Goal: Task Accomplishment & Management: Manage account settings

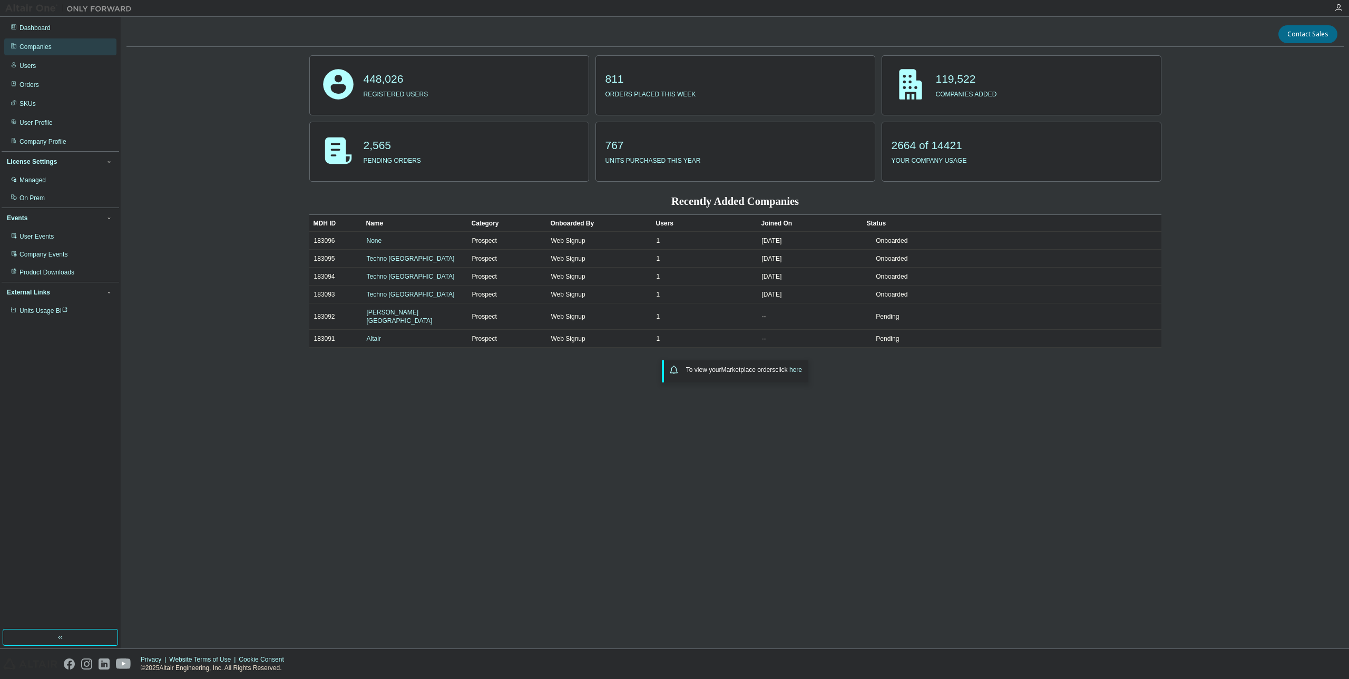
click at [35, 50] on div "Companies" at bounding box center [35, 47] width 32 height 8
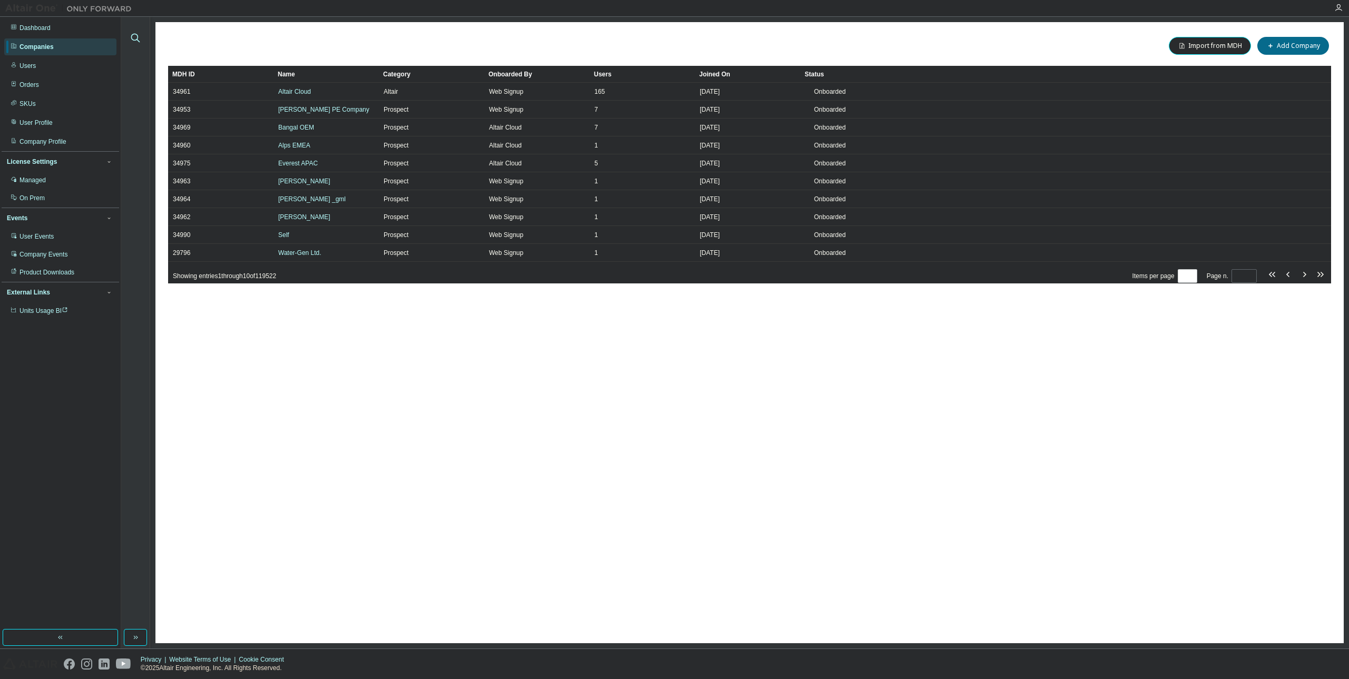
click at [132, 38] on icon "button" at bounding box center [135, 38] width 13 height 13
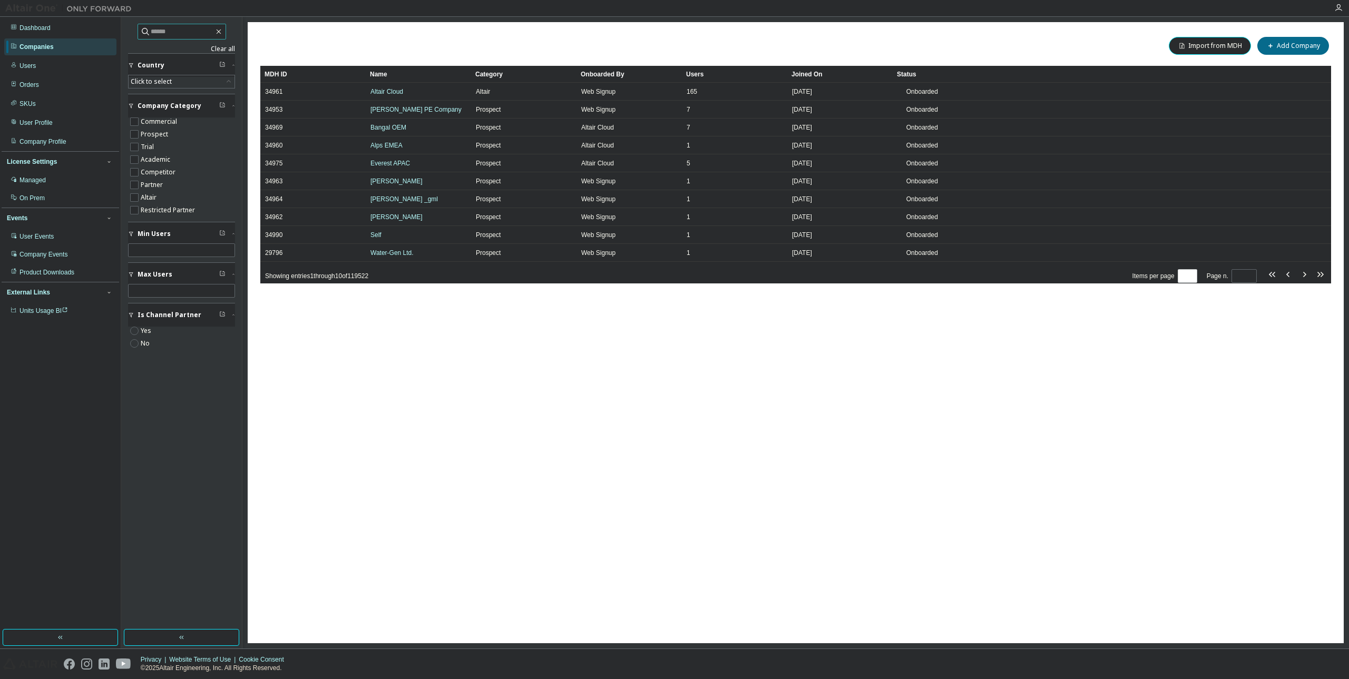
click at [197, 33] on input "text" at bounding box center [182, 31] width 63 height 11
paste input "**********"
type input "**********"
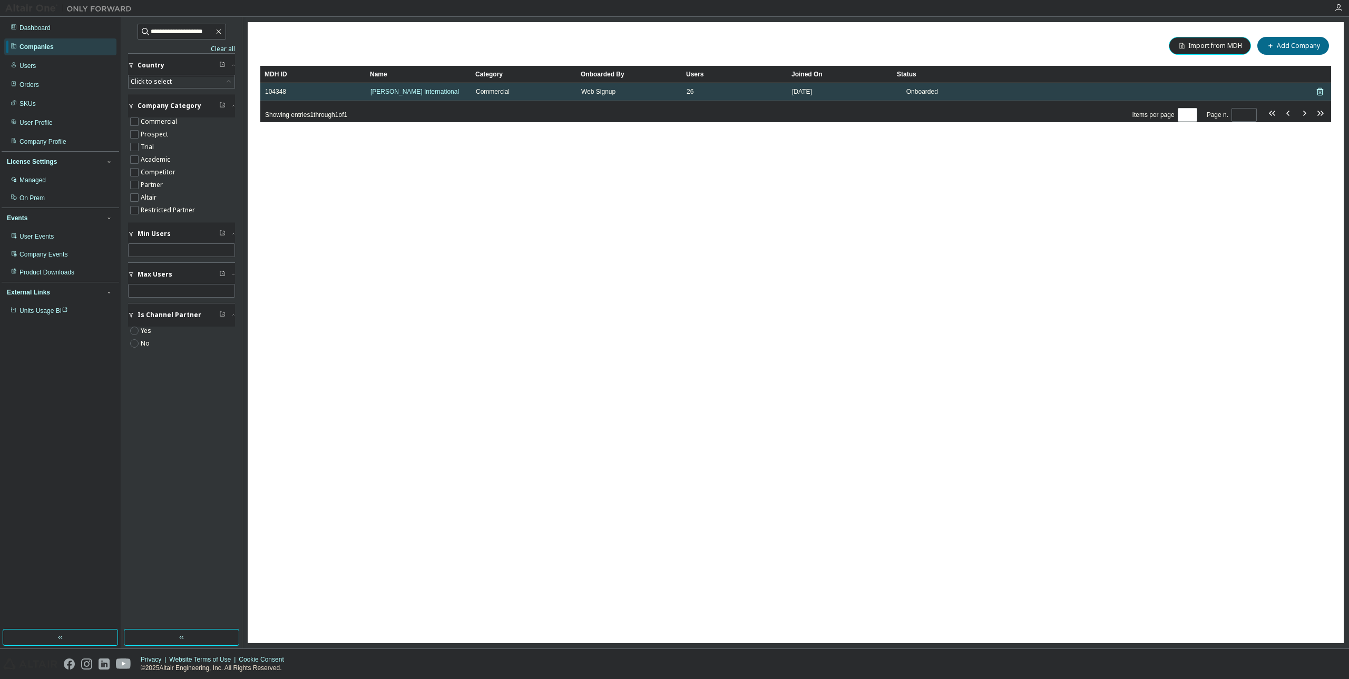
click at [391, 96] on td "[PERSON_NAME] International" at bounding box center [418, 92] width 105 height 18
click at [397, 93] on link "[PERSON_NAME] International" at bounding box center [414, 91] width 89 height 7
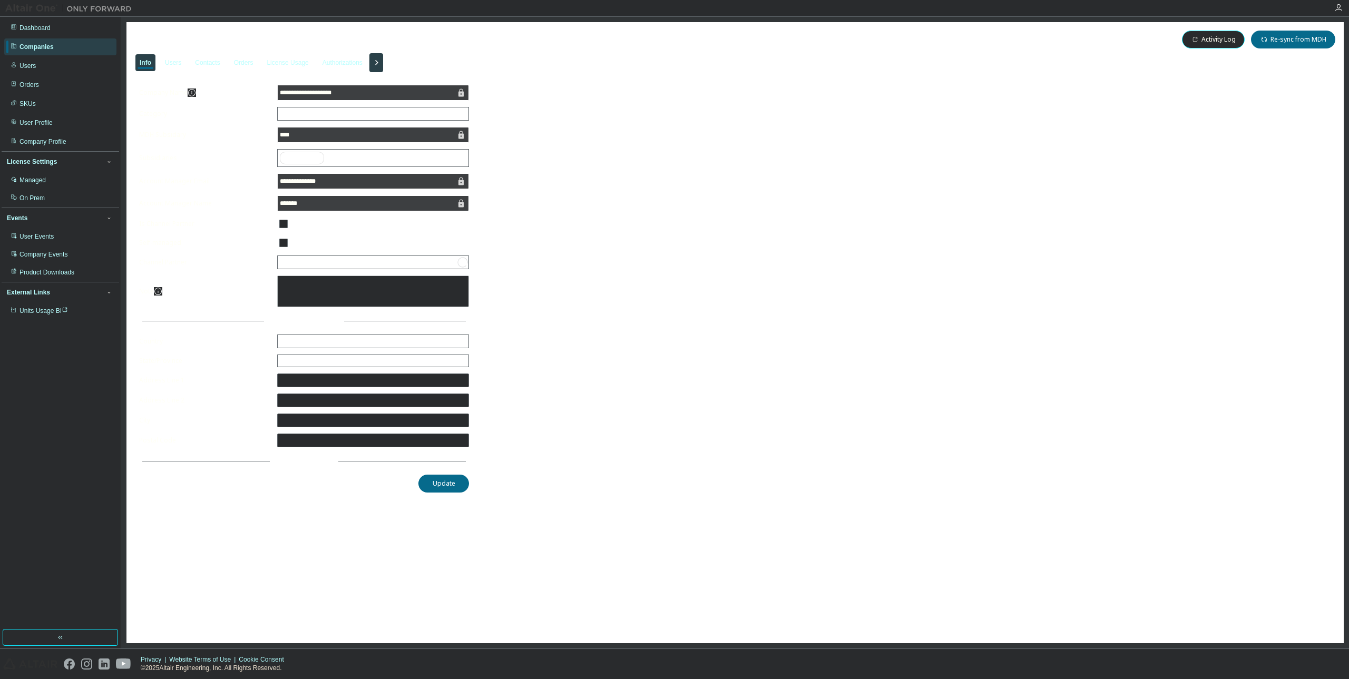
click at [382, 61] on icon "button" at bounding box center [376, 62] width 13 height 13
click at [722, 64] on div "New User Routing" at bounding box center [696, 62] width 51 height 8
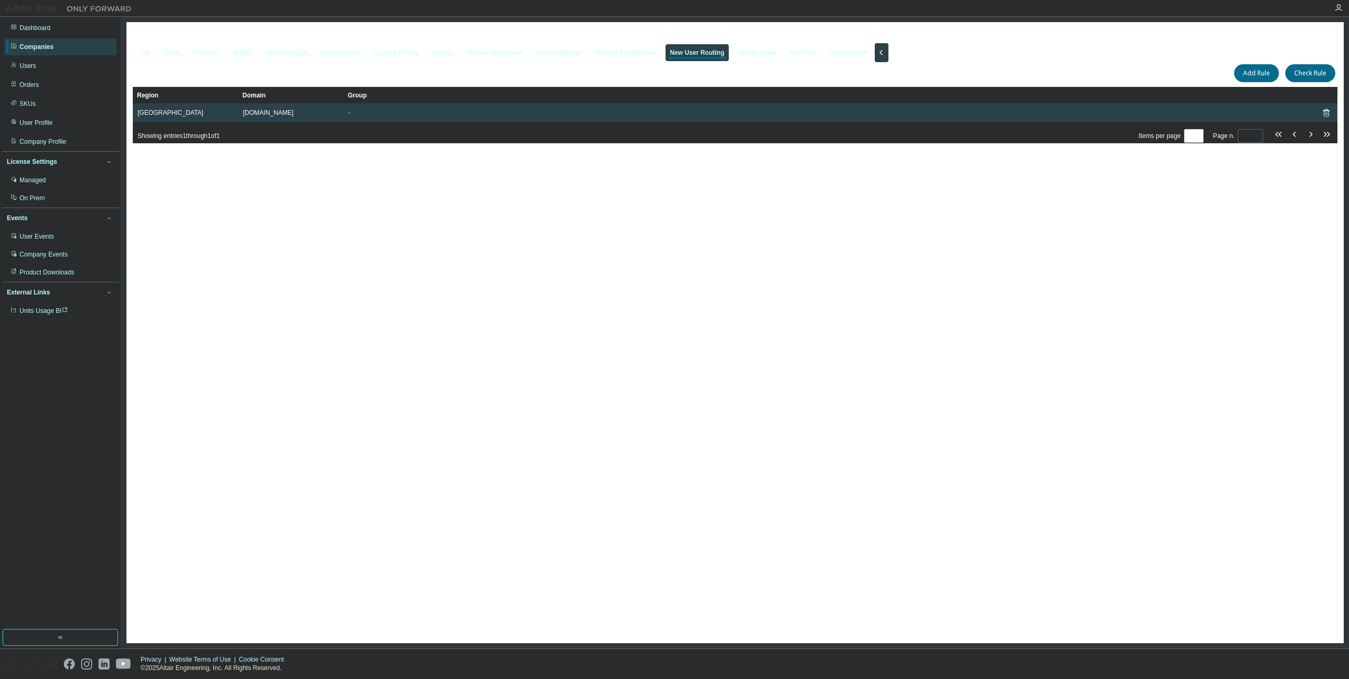
click at [177, 114] on span "[GEOGRAPHIC_DATA]" at bounding box center [171, 113] width 66 height 8
click at [289, 115] on div "[DOMAIN_NAME]" at bounding box center [291, 113] width 96 height 8
click at [460, 117] on div "-" at bounding box center [827, 113] width 959 height 8
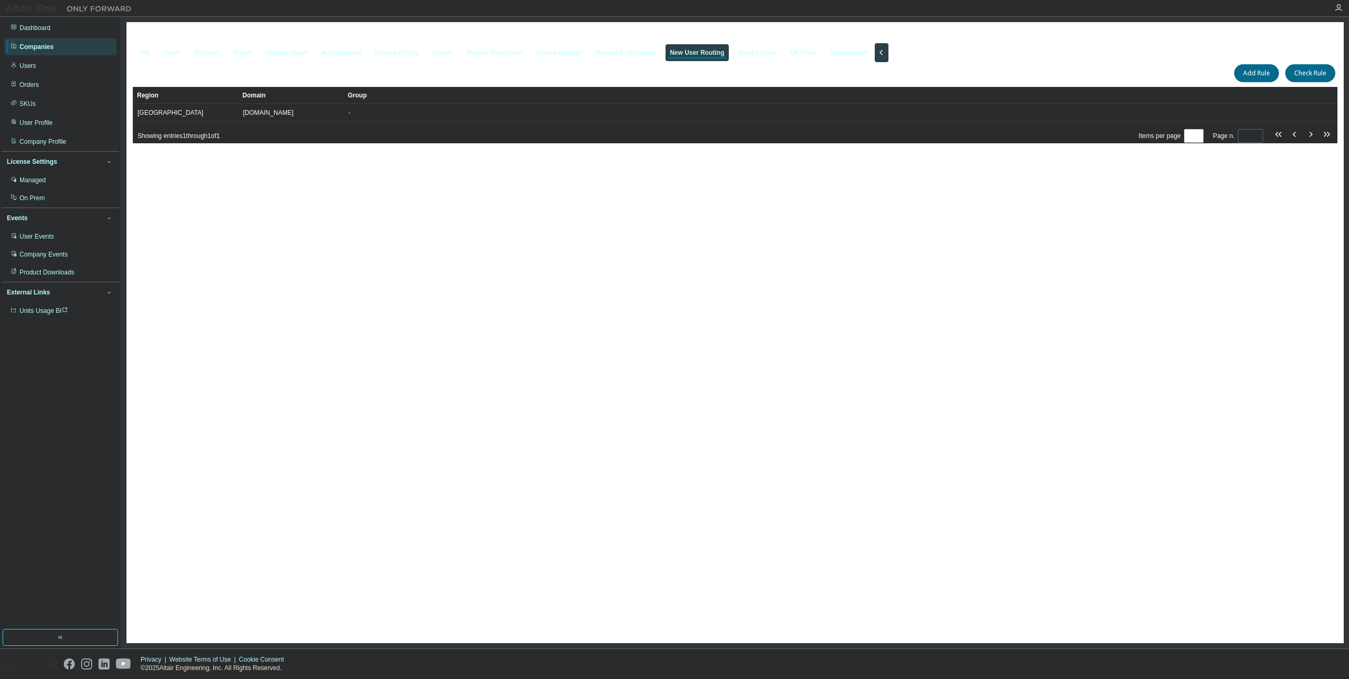
click at [429, 189] on div "[PERSON_NAME] International - 104348 Clear Load Save Save As Field Operator Val…" at bounding box center [734, 332] width 1217 height 621
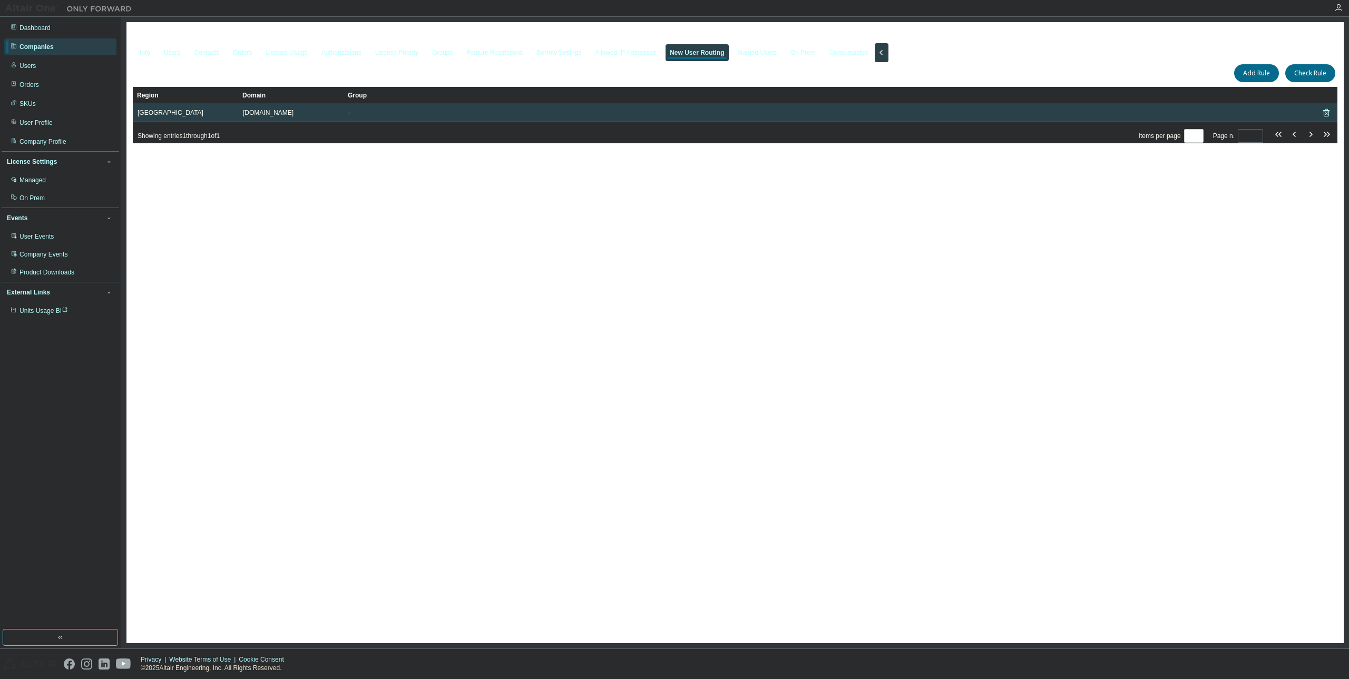
drag, startPoint x: 209, startPoint y: 115, endPoint x: 136, endPoint y: 117, distance: 73.3
click at [136, 117] on td "[GEOGRAPHIC_DATA]" at bounding box center [185, 113] width 105 height 18
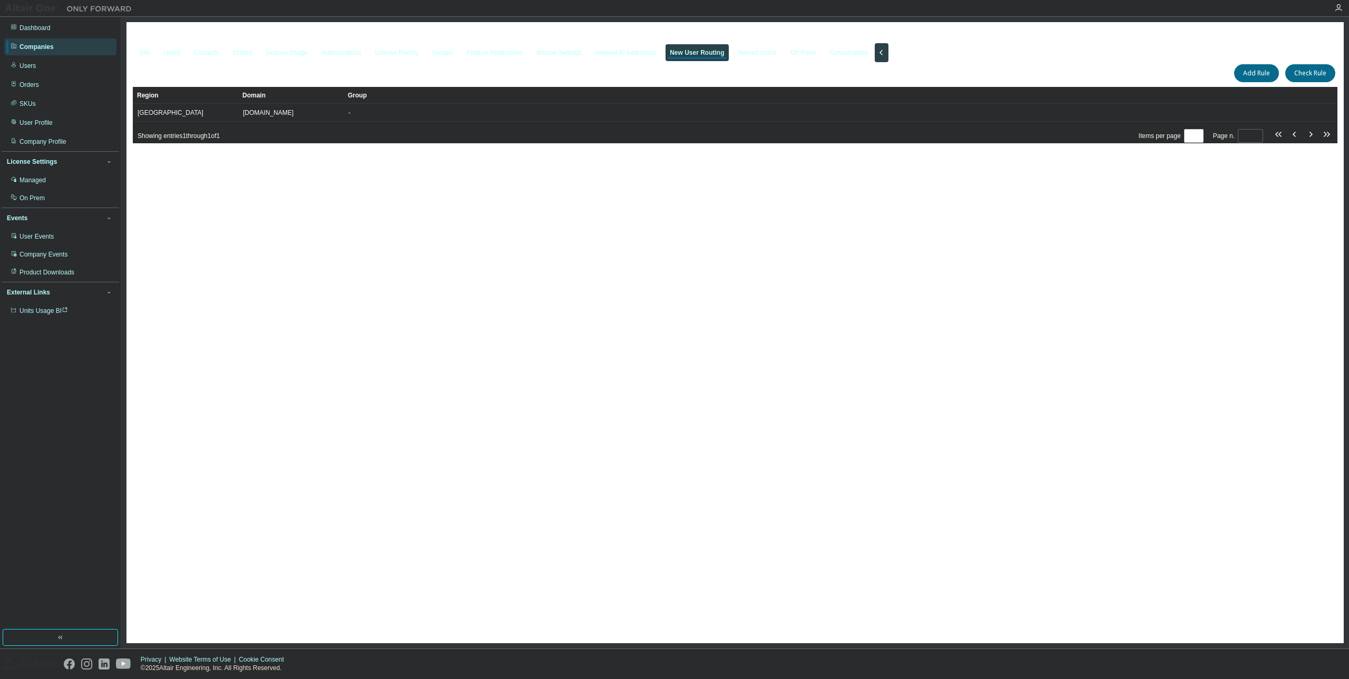
copy span "[GEOGRAPHIC_DATA]"
